Goal: Transaction & Acquisition: Purchase product/service

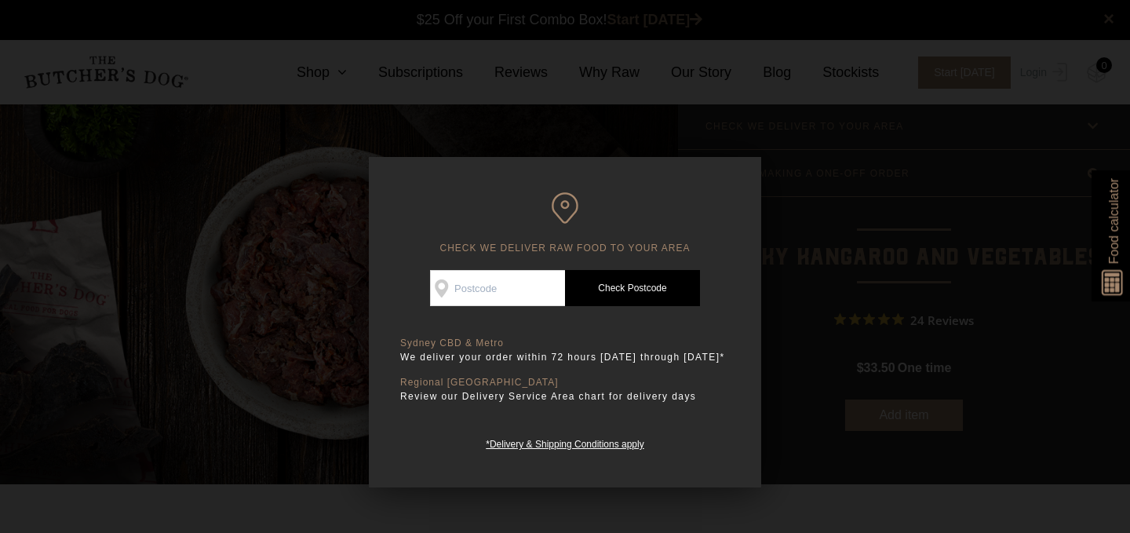
click at [504, 292] on input "Check Availability At" at bounding box center [497, 288] width 135 height 36
type input "2126"
click at [626, 300] on link "Check Postcode" at bounding box center [632, 288] width 135 height 36
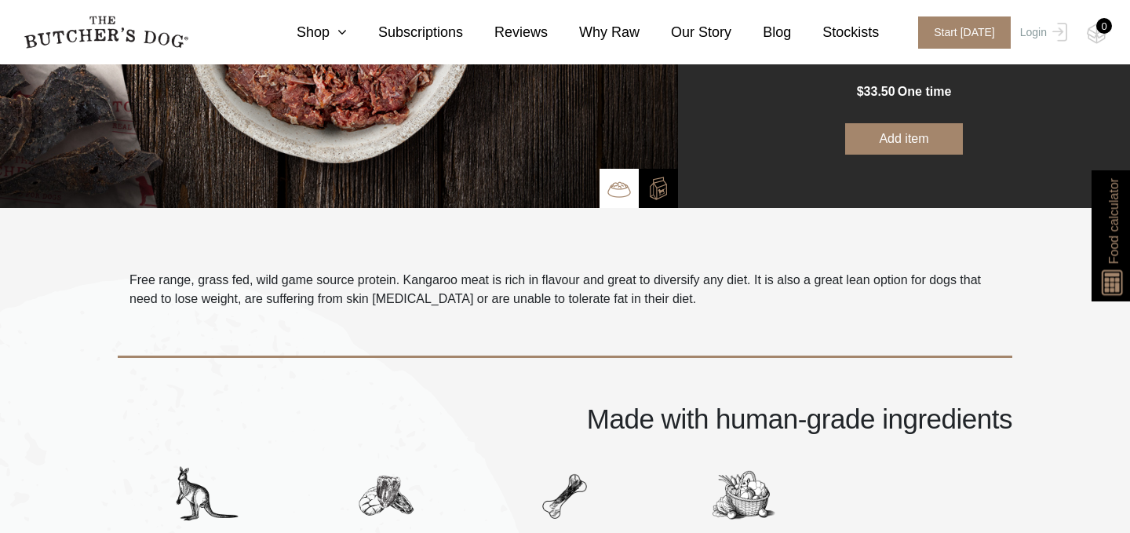
scroll to position [298, 0]
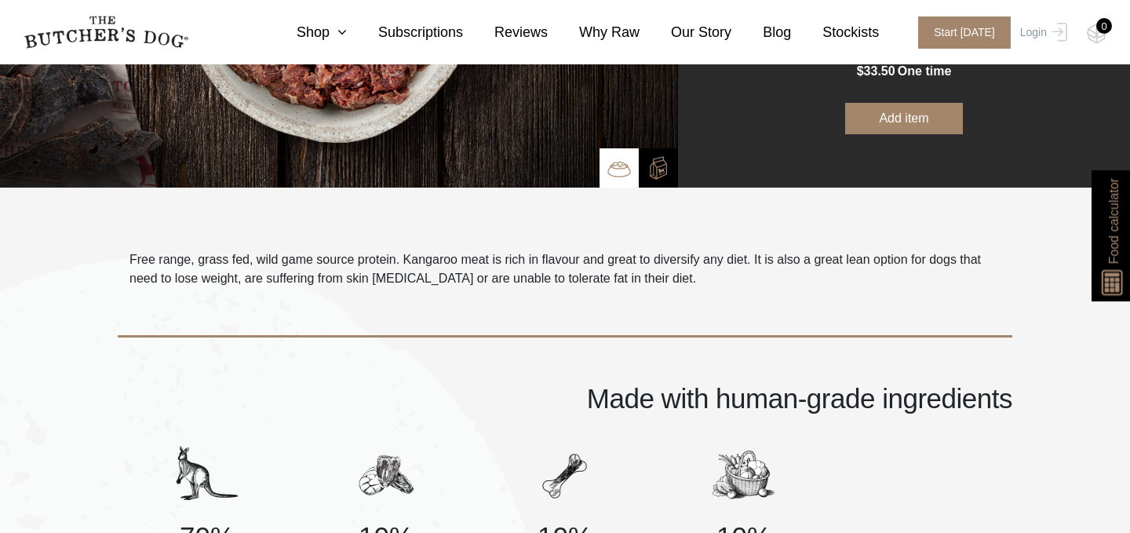
click at [684, 276] on p "Free range, grass fed, wild game source protein. Kangaroo meat is rich in flavo…" at bounding box center [565, 269] width 871 height 38
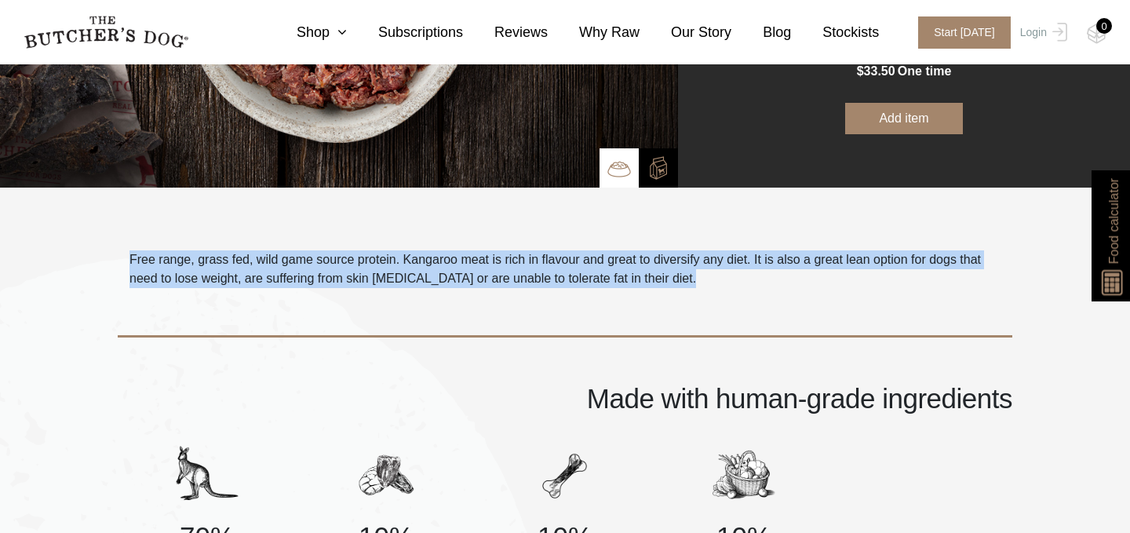
click at [710, 276] on p "Free range, grass fed, wild game source protein. Kangaroo meat is rich in flavo…" at bounding box center [565, 269] width 871 height 38
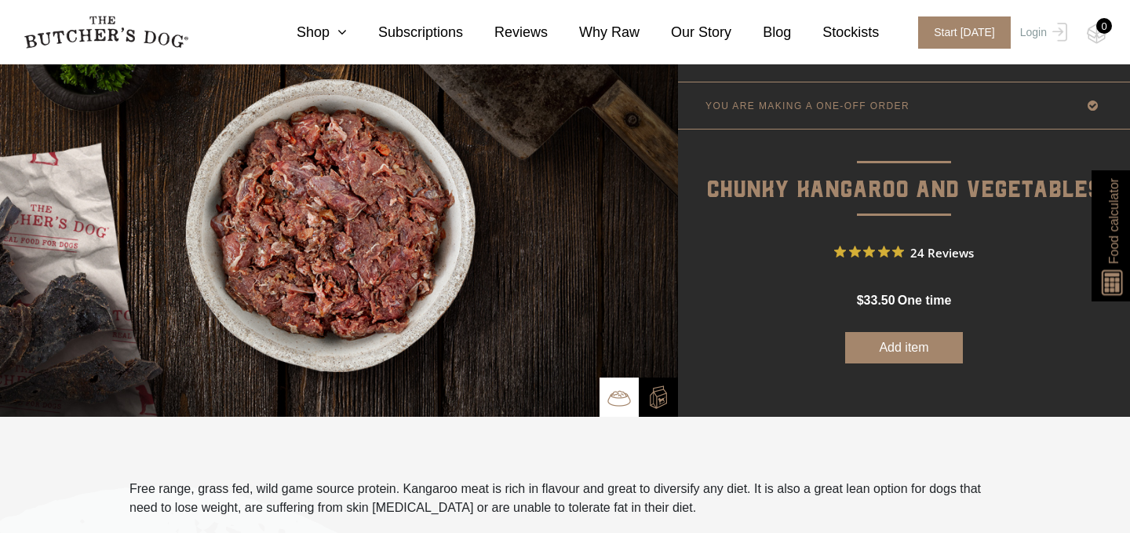
scroll to position [0, 0]
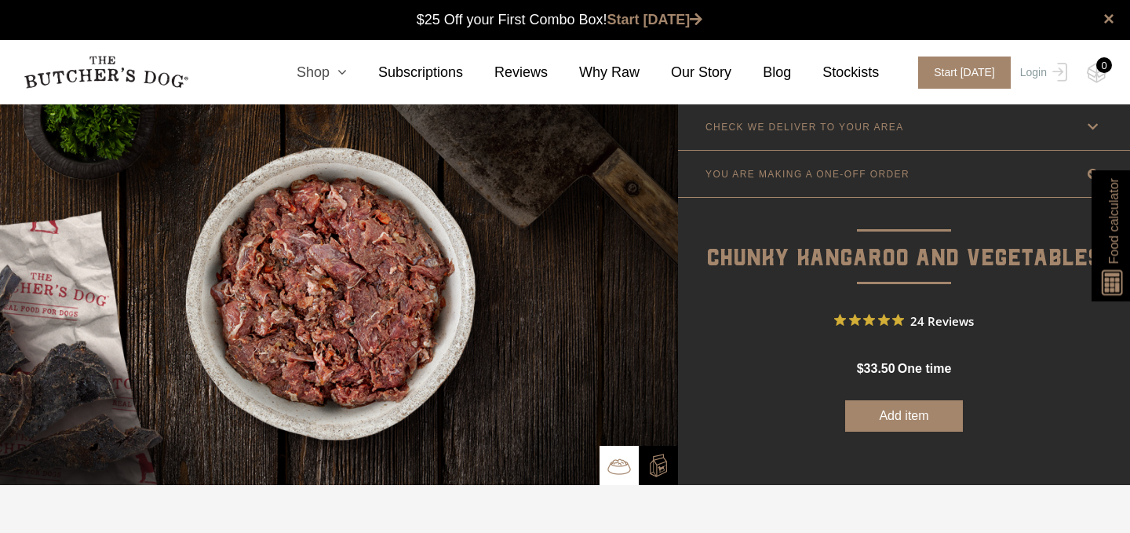
click at [337, 68] on icon at bounding box center [338, 72] width 17 height 14
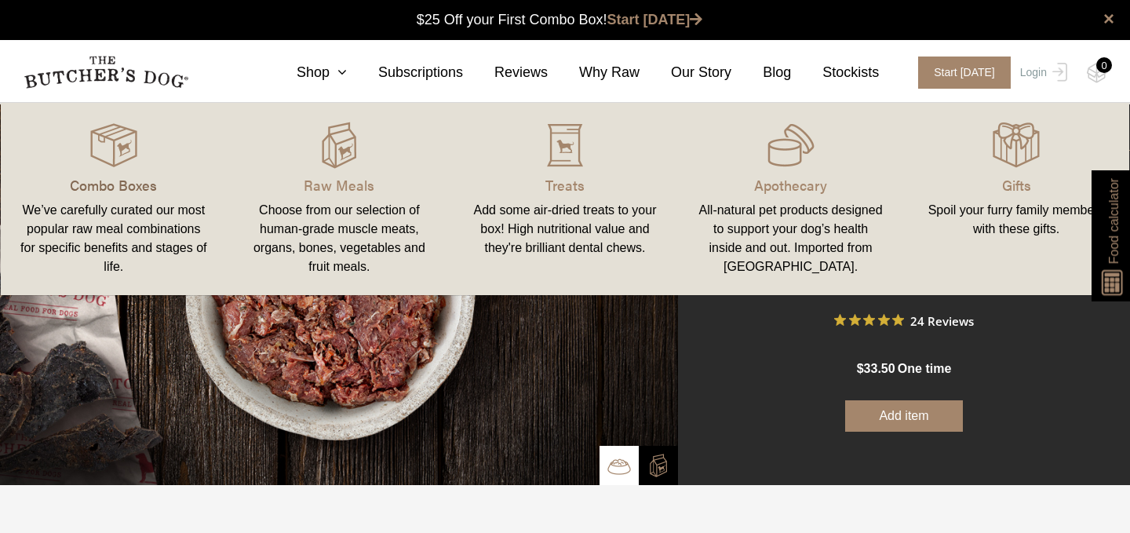
click at [115, 183] on p "Combo Boxes" at bounding box center [114, 184] width 188 height 21
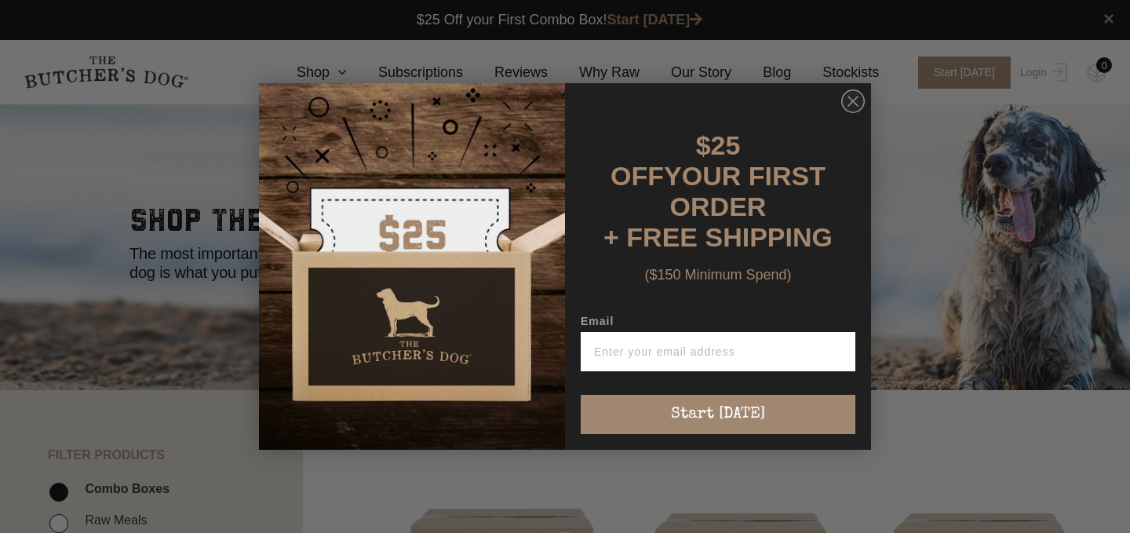
scroll to position [9, 0]
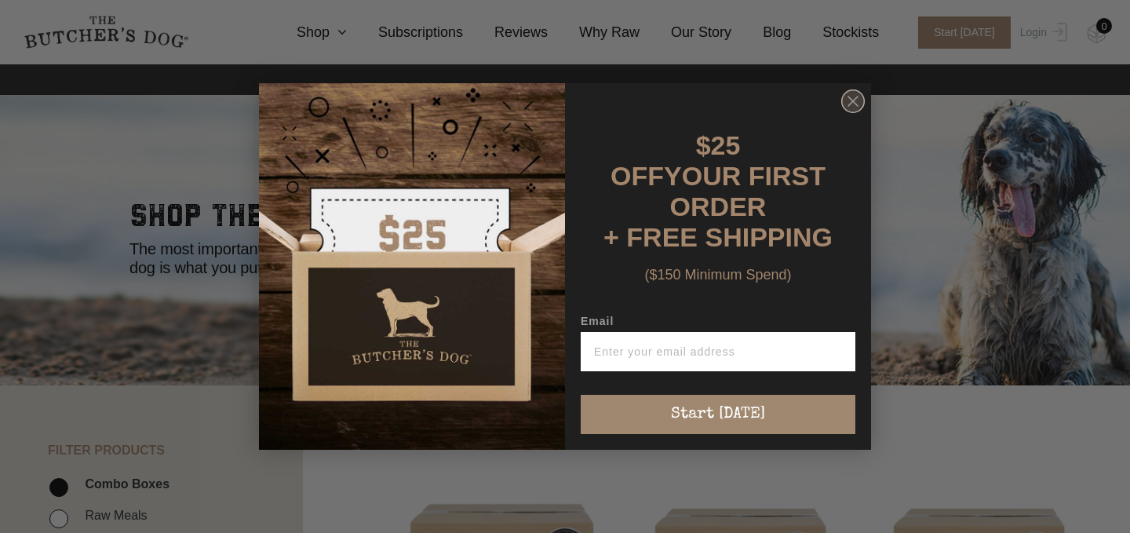
click at [861, 113] on circle "Close dialog" at bounding box center [853, 101] width 23 height 23
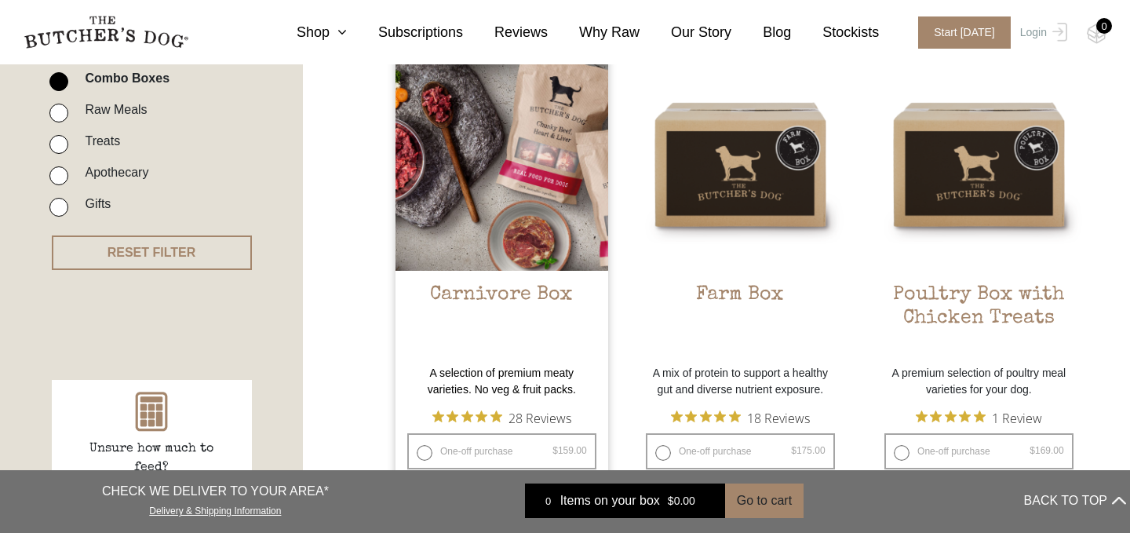
scroll to position [403, 0]
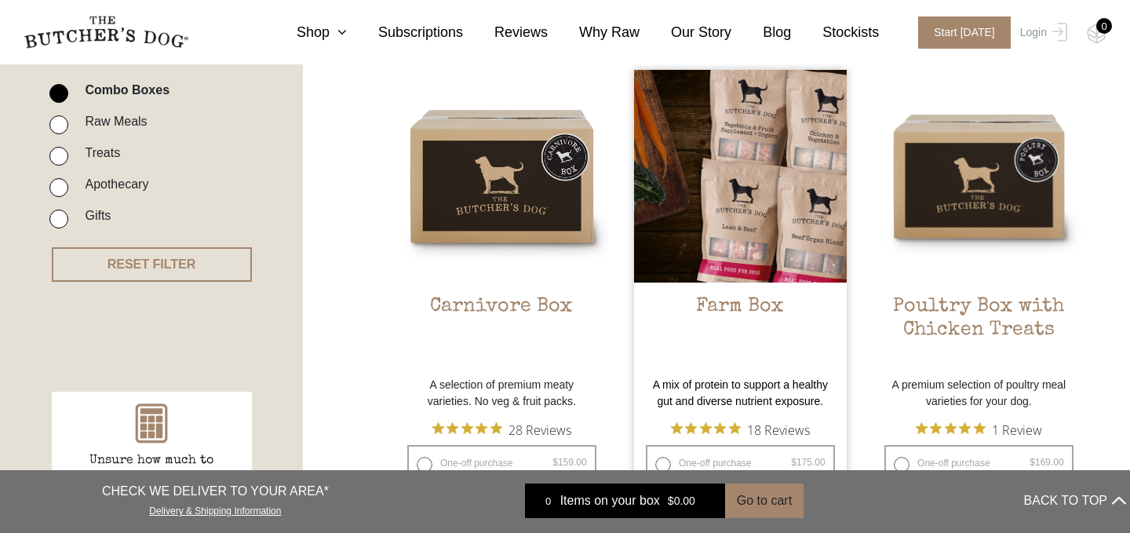
click at [743, 182] on img at bounding box center [740, 176] width 213 height 213
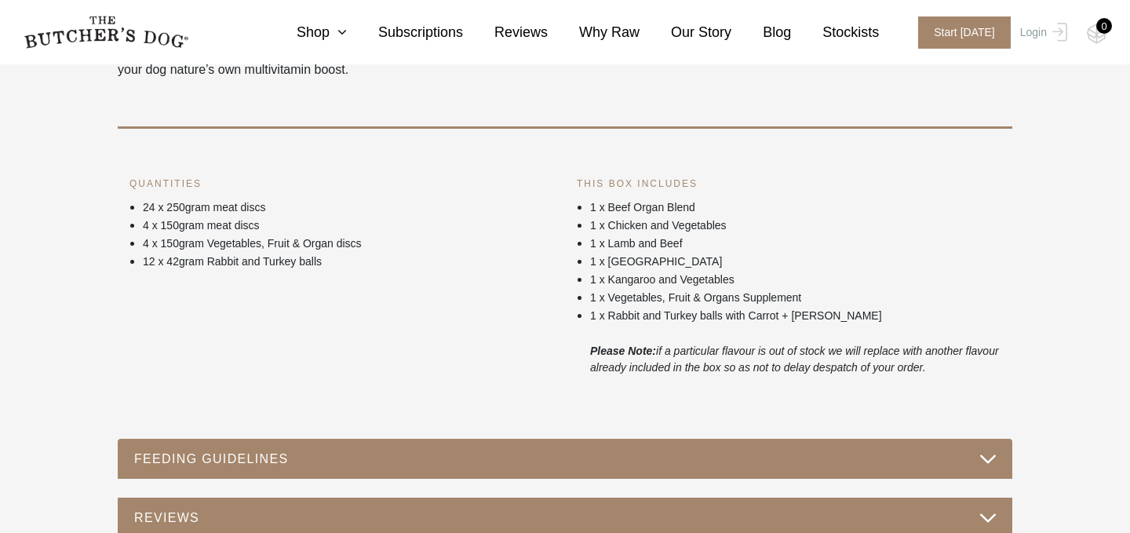
scroll to position [710, 0]
